Goal: Task Accomplishment & Management: Manage account settings

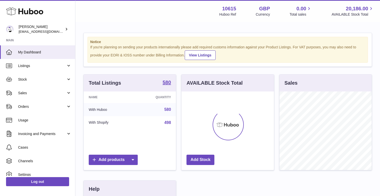
scroll to position [78, 92]
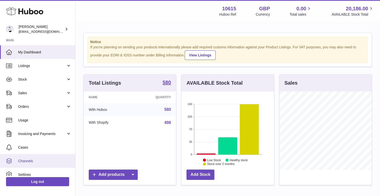
click at [28, 161] on span "Channels" at bounding box center [44, 160] width 53 height 5
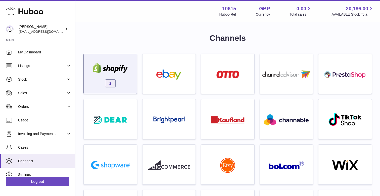
click at [121, 88] on div "2" at bounding box center [110, 75] width 48 height 32
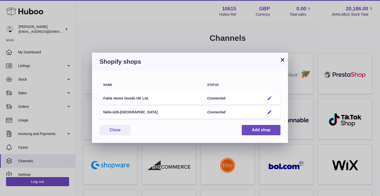
click at [270, 96] on em "button" at bounding box center [269, 98] width 5 height 5
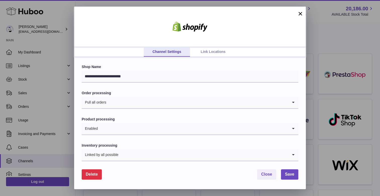
click at [207, 50] on link "Link Locations" at bounding box center [213, 52] width 46 height 10
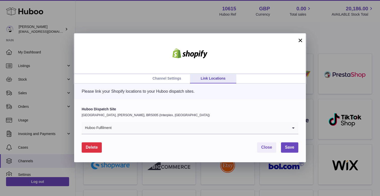
click at [141, 135] on form "Huboo Dispatch Site [GEOGRAPHIC_DATA], [PERSON_NAME], BRS005 (Interplex, [GEOGR…" at bounding box center [190, 130] width 217 height 46
click at [145, 128] on input "Search for option" at bounding box center [200, 128] width 177 height 12
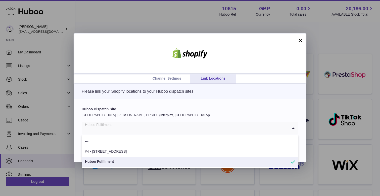
click at [105, 90] on p "Please link your Shopify locations to your Huboo dispatch sites." at bounding box center [190, 92] width 217 height 6
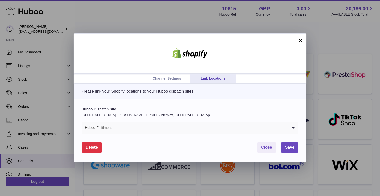
click at [163, 77] on link "Channel Settings" at bounding box center [167, 79] width 46 height 10
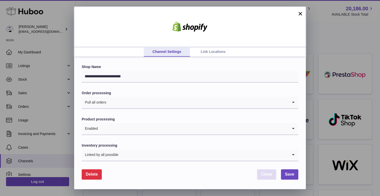
click at [265, 174] on span "Close" at bounding box center [266, 174] width 11 height 4
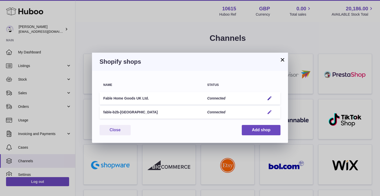
click at [268, 114] on em "button" at bounding box center [269, 111] width 5 height 5
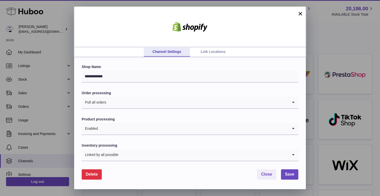
click at [211, 52] on link "Link Locations" at bounding box center [213, 52] width 46 height 10
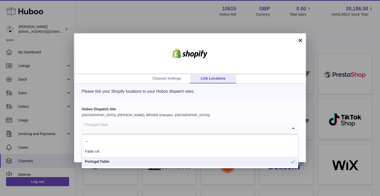
click at [136, 126] on input "Search for option" at bounding box center [185, 128] width 207 height 12
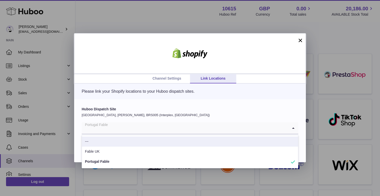
click at [129, 92] on p "Please link your Shopify locations to your Huboo dispatch sites." at bounding box center [190, 92] width 217 height 6
